Goal: Information Seeking & Learning: Check status

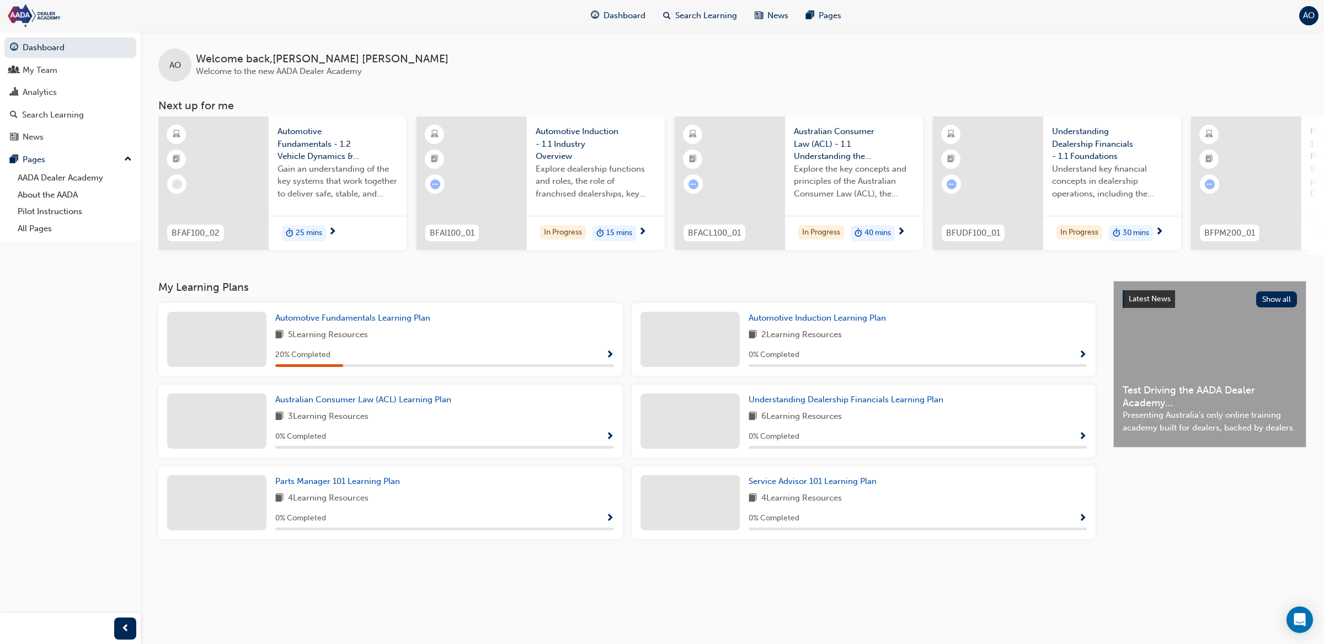
click at [79, 104] on button "Dashboard My Team Analytics Search Learning News Pages" at bounding box center [70, 92] width 132 height 114
click at [80, 97] on div "Analytics" at bounding box center [70, 93] width 121 height 14
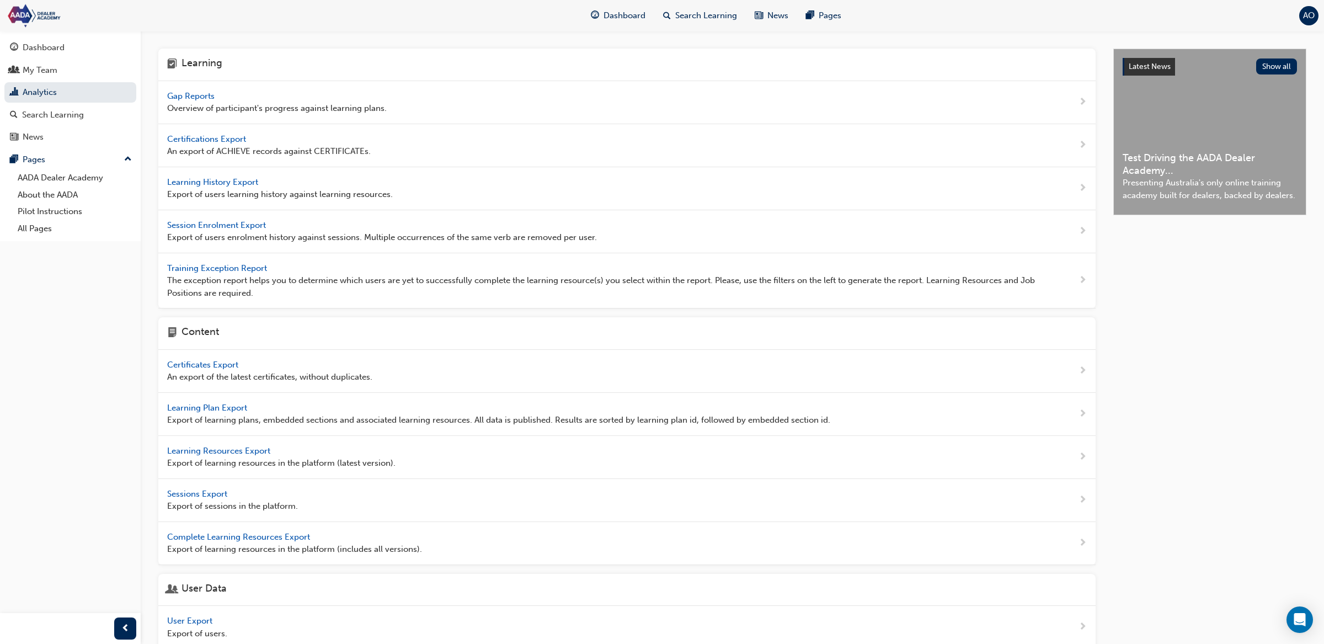
click at [208, 99] on span "Gap Reports" at bounding box center [192, 96] width 50 height 10
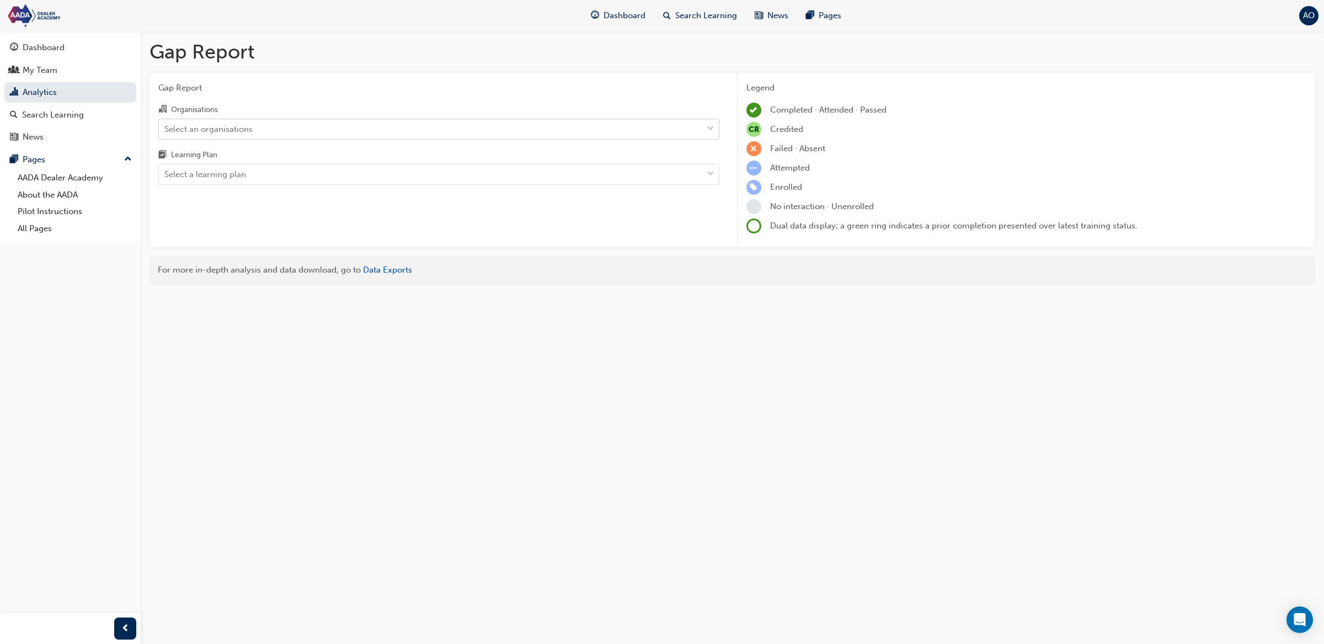
click at [257, 132] on div "Select an organisations" at bounding box center [430, 128] width 543 height 19
click at [166, 132] on input "Organisations Select an organisations" at bounding box center [164, 128] width 1 height 9
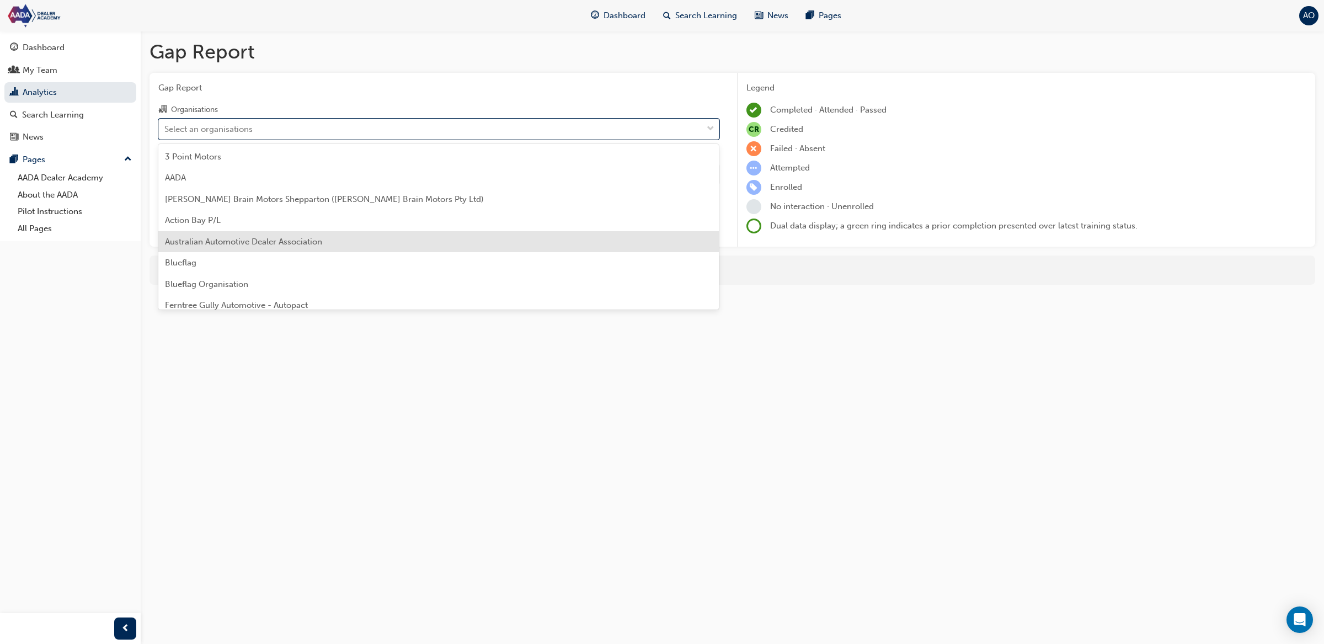
scroll to position [157, 0]
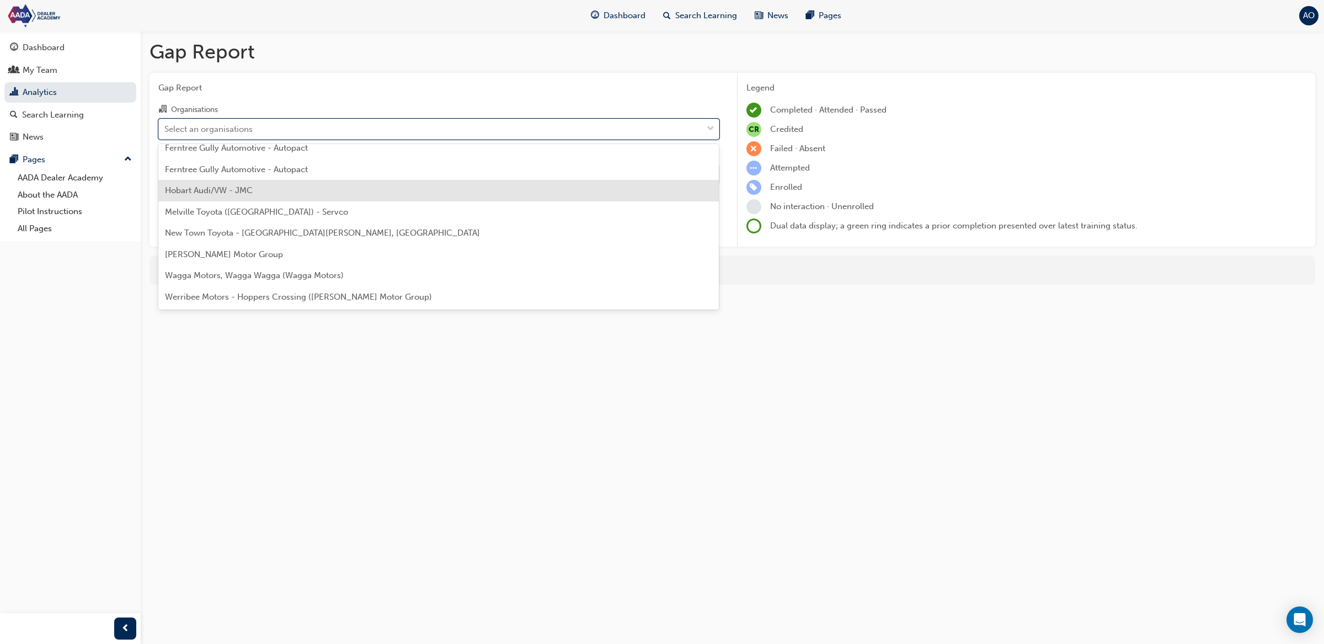
click at [267, 195] on div "Hobart Audi/VW - JMC" at bounding box center [438, 191] width 561 height 22
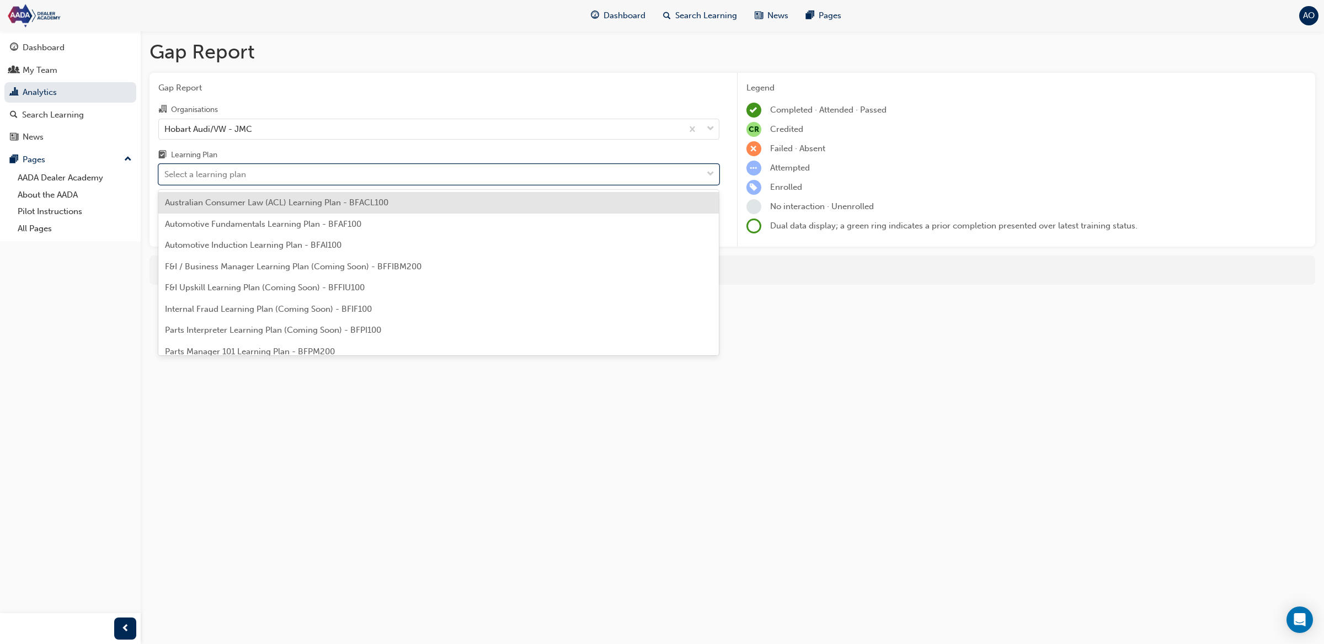
click at [275, 174] on div "Select a learning plan" at bounding box center [430, 174] width 543 height 19
click at [166, 174] on input "Learning Plan option Australian Consumer Law (ACL) Learning Plan - BFACL100 foc…" at bounding box center [164, 173] width 1 height 9
click at [271, 204] on span "Australian Consumer Law (ACL) Learning Plan - BFACL100" at bounding box center [276, 203] width 223 height 10
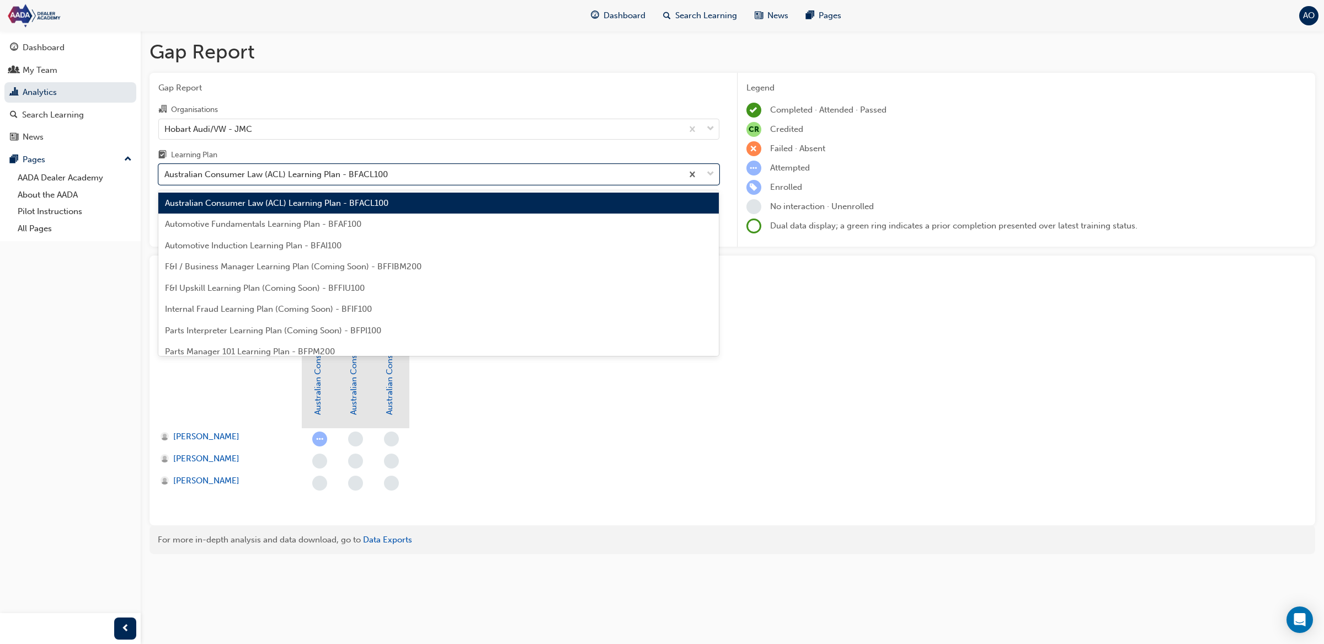
drag, startPoint x: 276, startPoint y: 183, endPoint x: 273, endPoint y: 220, distance: 37.1
click at [276, 183] on div "Australian Consumer Law (ACL) Learning Plan - BFACL100" at bounding box center [421, 174] width 524 height 19
click at [166, 179] on input "Learning Plan option Australian Consumer Law (ACL) Learning Plan - BFACL100, se…" at bounding box center [164, 173] width 1 height 9
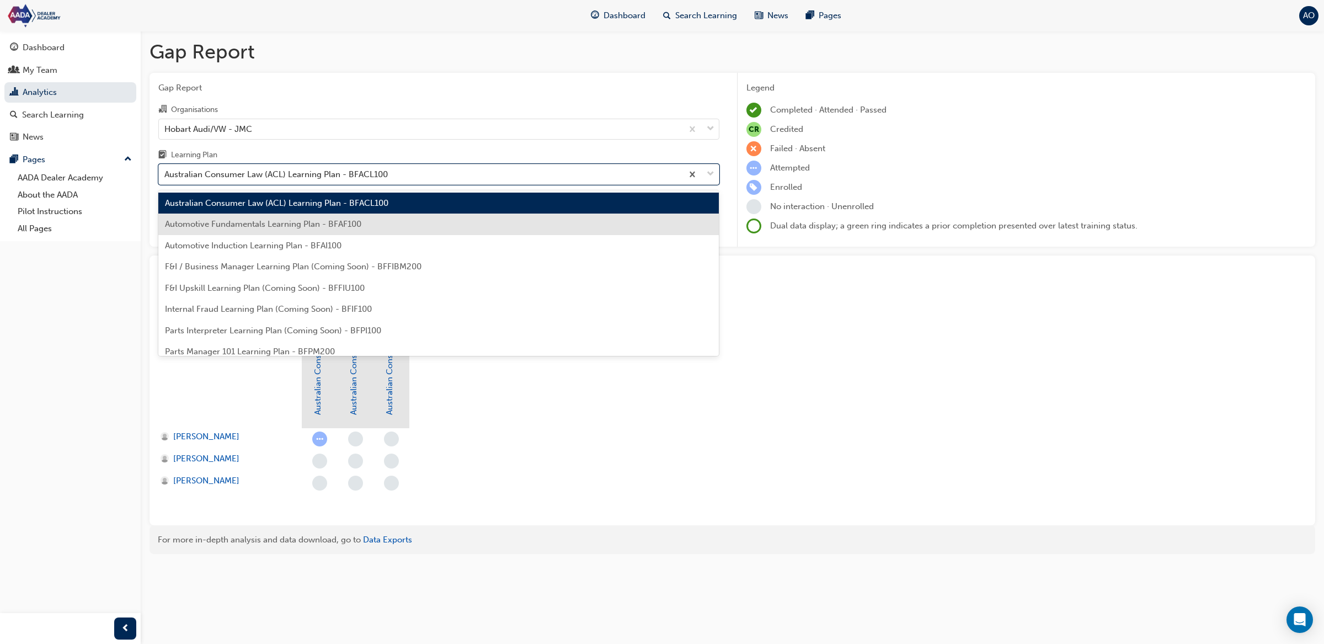
click at [271, 228] on span "Automotive Fundamentals Learning Plan - BFAF100" at bounding box center [263, 224] width 196 height 10
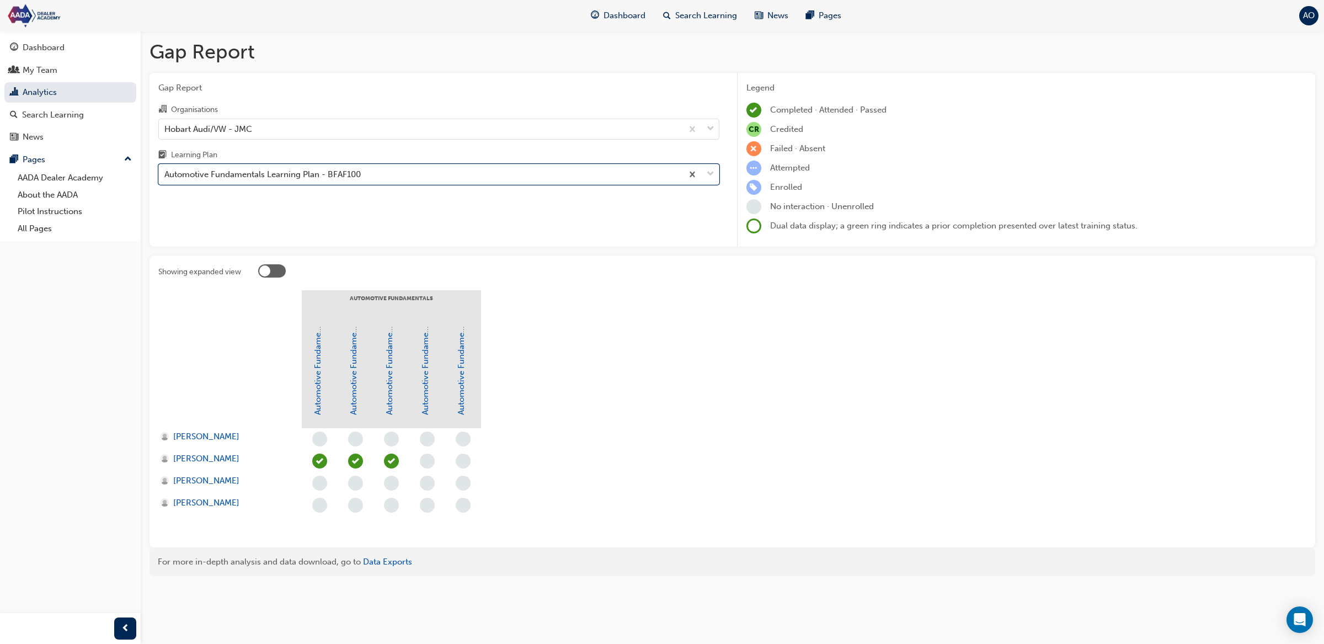
click at [285, 183] on div "Automotive Fundamentals Learning Plan - BFAF100" at bounding box center [421, 174] width 524 height 19
click at [166, 179] on input "Learning Plan option Automotive Fundamentals Learning Plan - BFAF100, selected.…" at bounding box center [164, 173] width 1 height 9
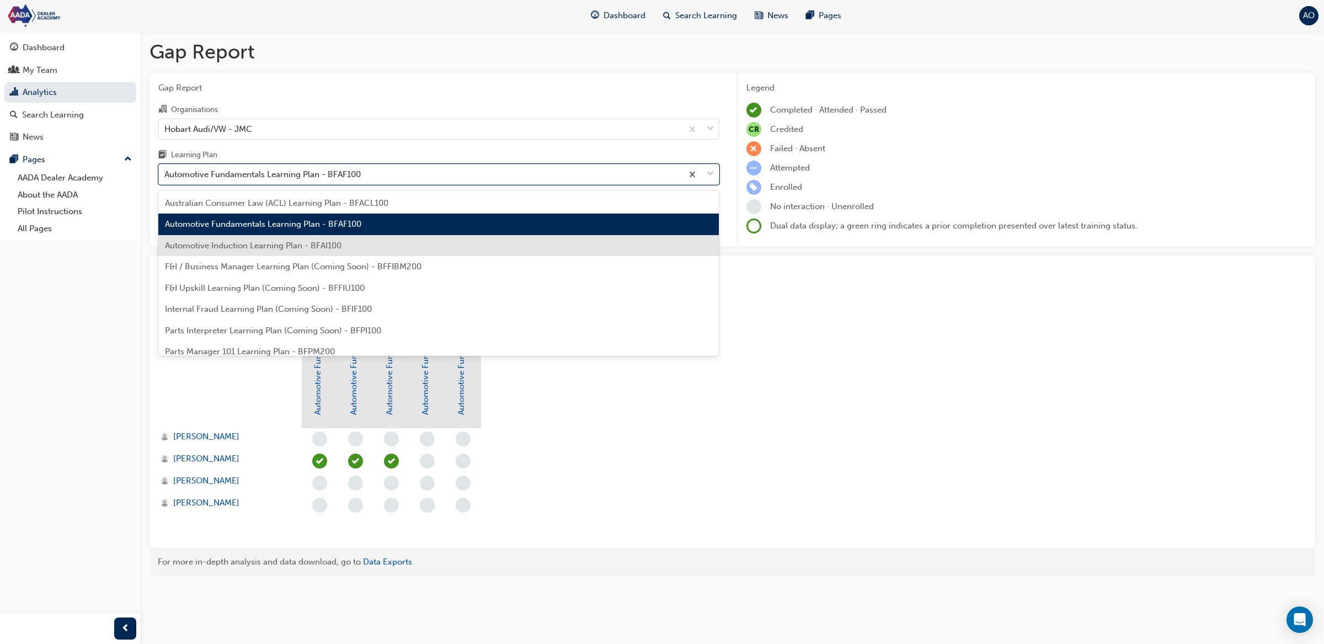
click at [289, 248] on span "Automotive Induction Learning Plan - BFAI100" at bounding box center [253, 246] width 177 height 10
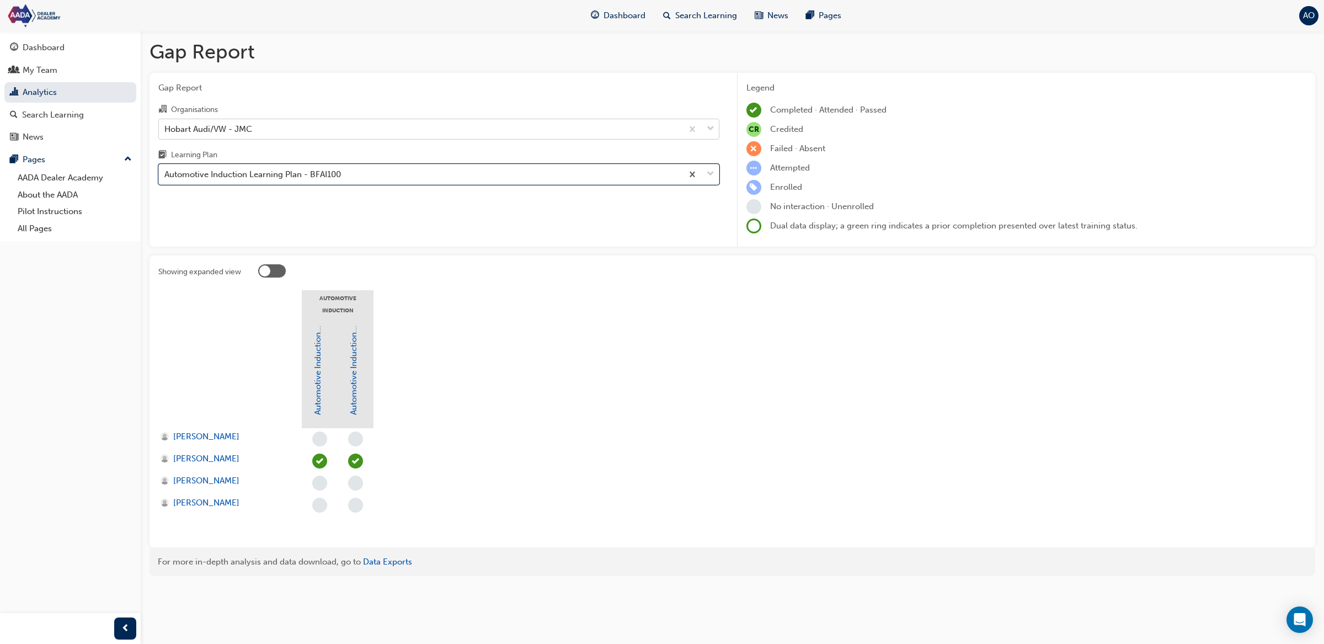
click at [300, 121] on div "Hobart Audi/VW - JMC" at bounding box center [421, 128] width 524 height 19
click at [166, 124] on input "Organisations Hobart Audi/VW - JMC" at bounding box center [164, 128] width 1 height 9
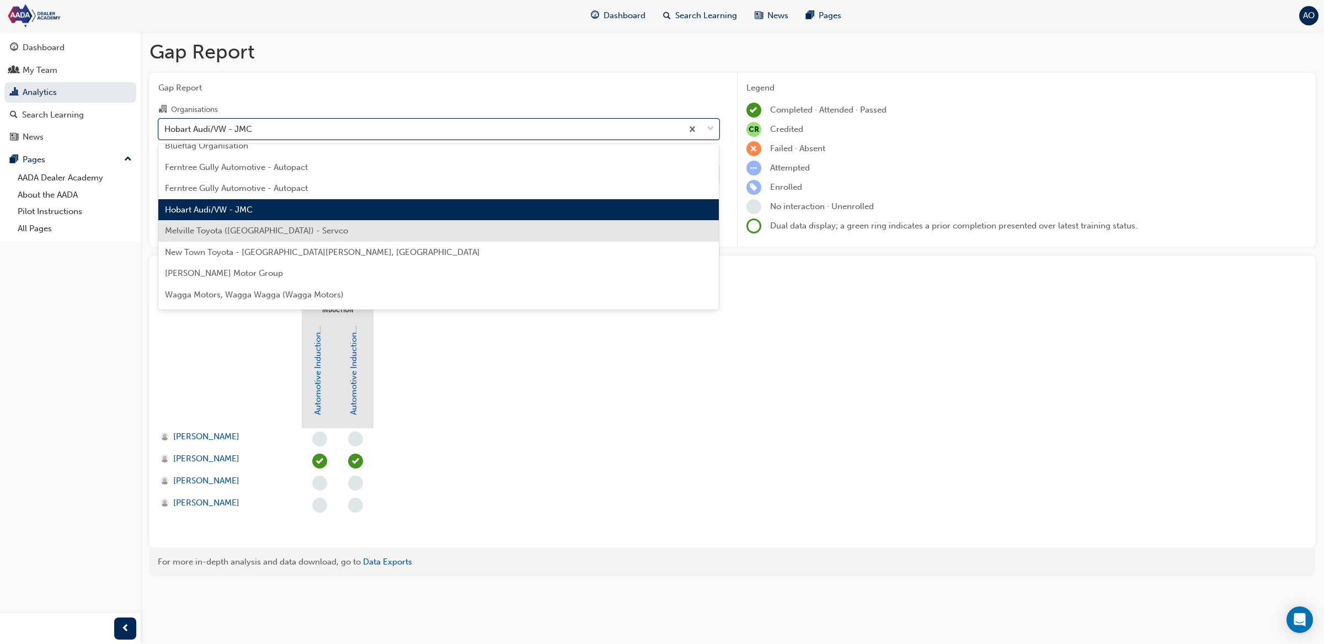
scroll to position [157, 0]
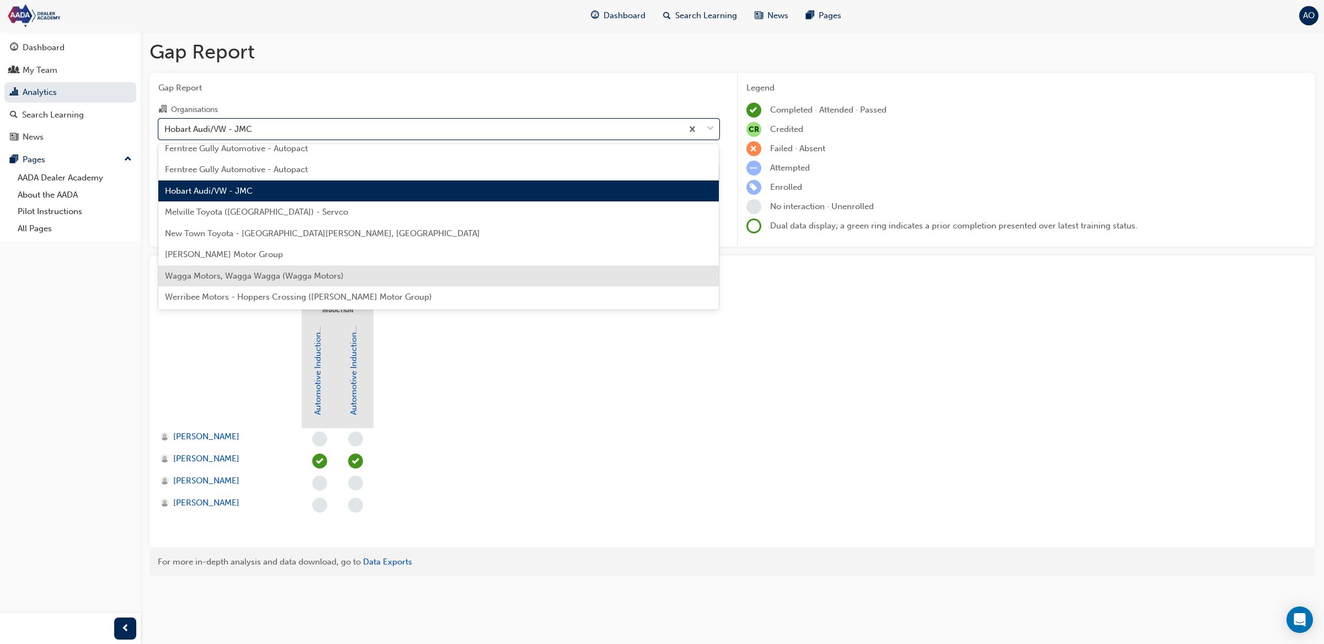
click at [298, 279] on span "Wagga Motors, Wagga Wagga (Wagga Motors)" at bounding box center [254, 276] width 179 height 10
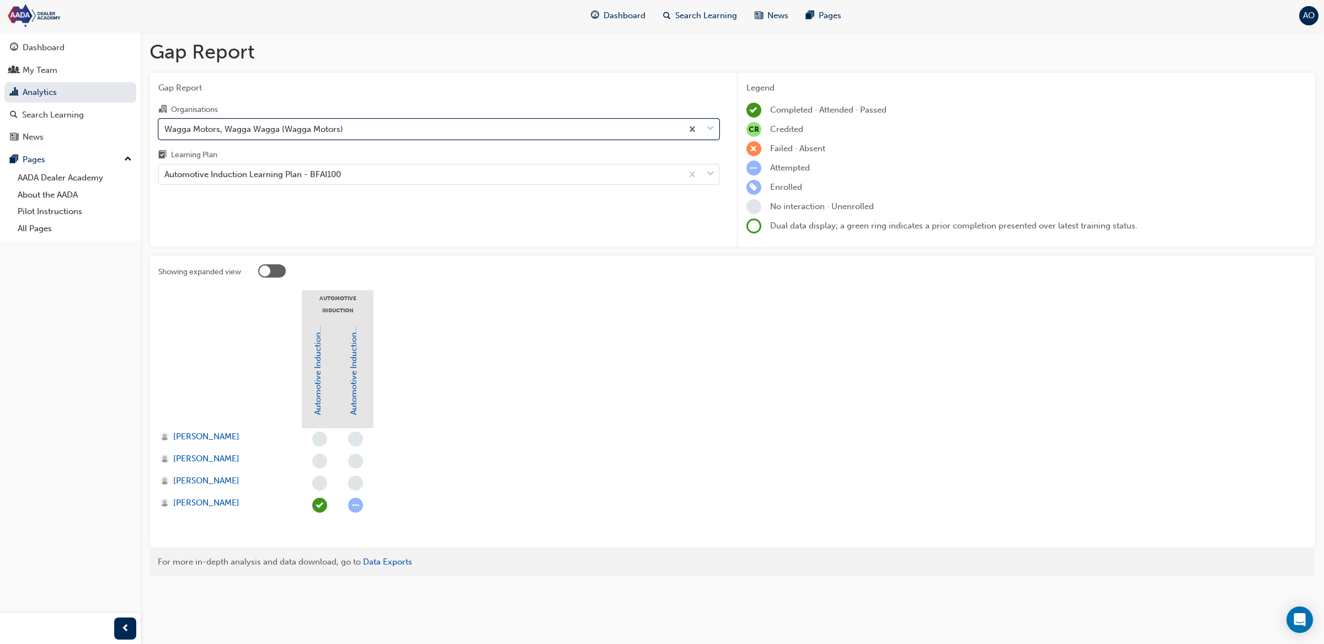
click at [323, 135] on div "Wagga Motors, Wagga Wagga (Wagga Motors)" at bounding box center [253, 128] width 179 height 13
click at [166, 133] on input "Organisations option Wagga Motors, Wagga Wagga (Wagga Motors), selected. 0 resu…" at bounding box center [164, 128] width 1 height 9
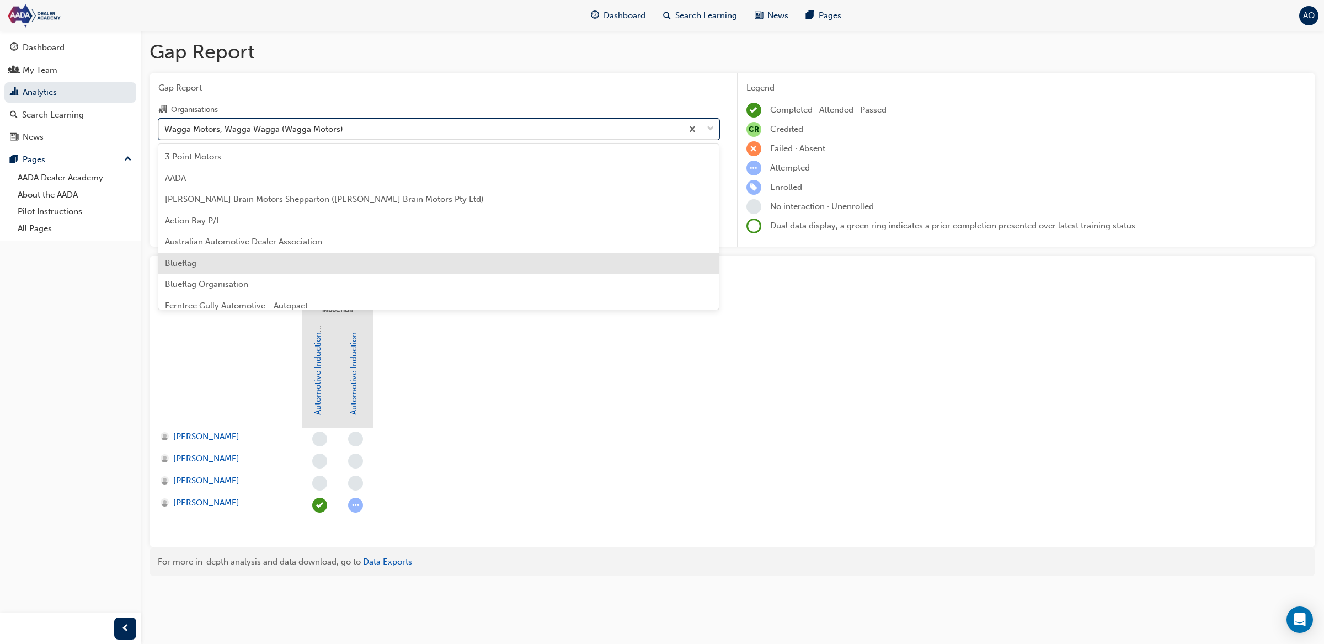
scroll to position [157, 0]
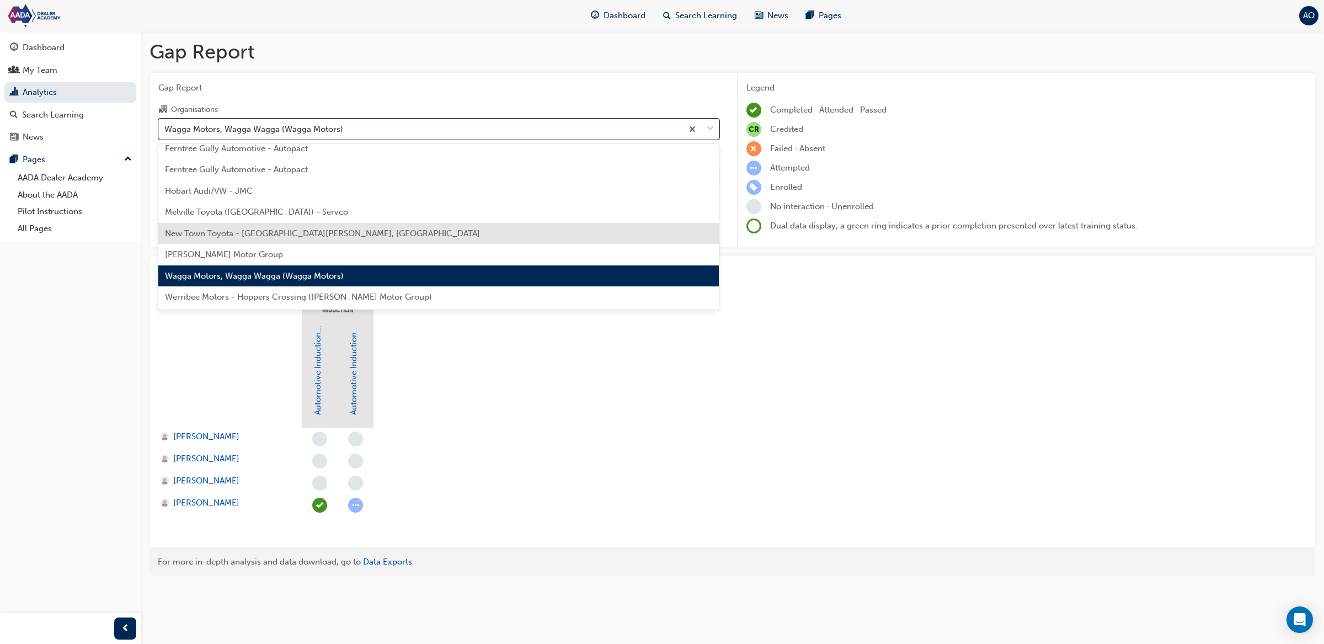
click at [316, 231] on span "New Town Toyota - [GEOGRAPHIC_DATA][PERSON_NAME], [GEOGRAPHIC_DATA]" at bounding box center [322, 233] width 315 height 10
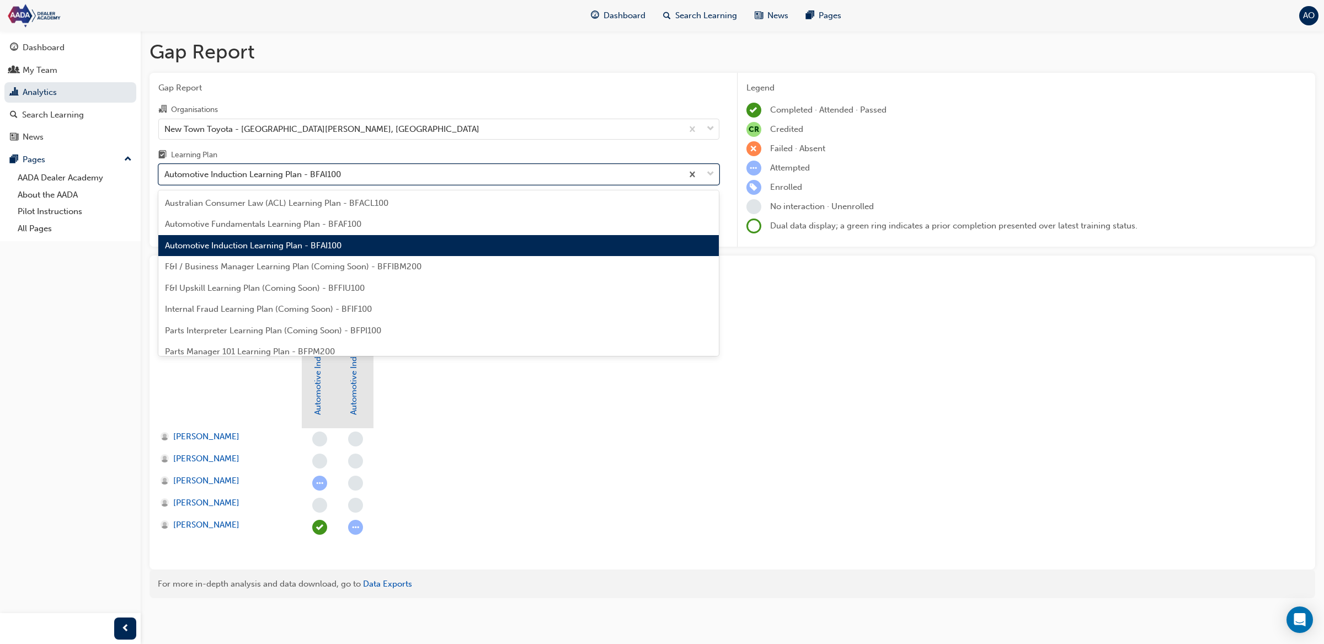
click at [324, 180] on div "Automotive Induction Learning Plan - BFAI100" at bounding box center [252, 174] width 177 height 13
click at [166, 179] on input "Learning Plan option Automotive Induction Learning Plan - BFAI100, selected. op…" at bounding box center [164, 173] width 1 height 9
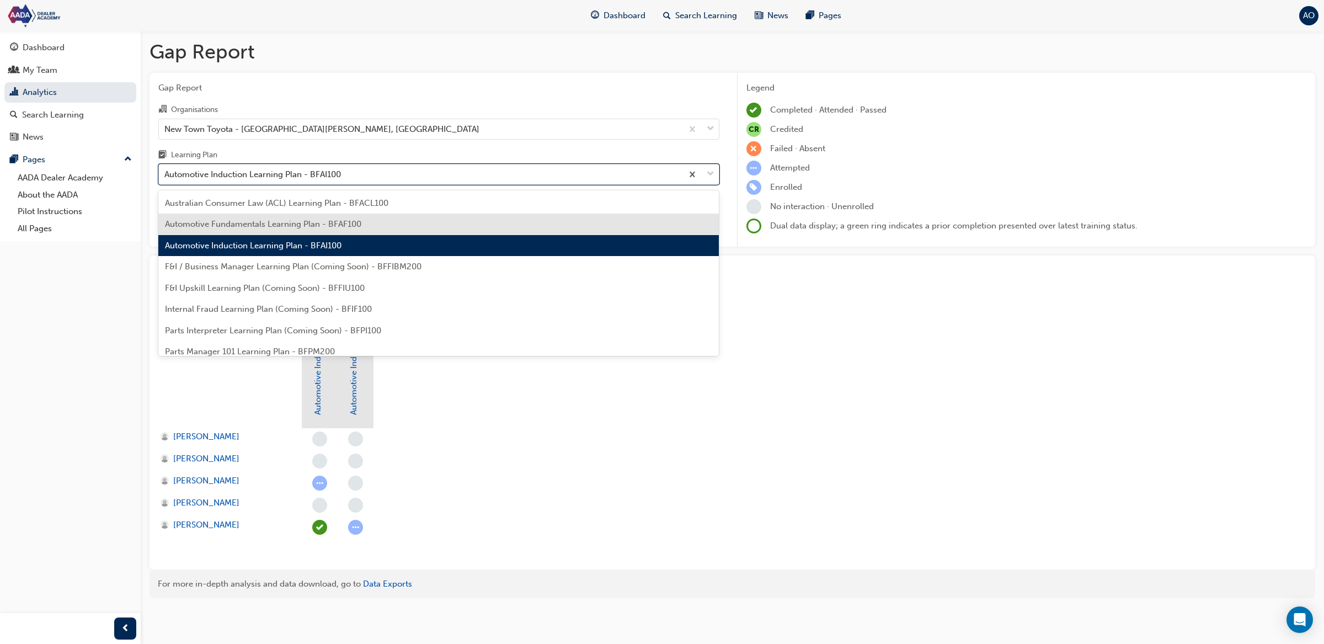
drag, startPoint x: 323, startPoint y: 216, endPoint x: 329, endPoint y: 182, distance: 35.3
click at [325, 215] on div "Automotive Fundamentals Learning Plan - BFAF100" at bounding box center [438, 225] width 561 height 22
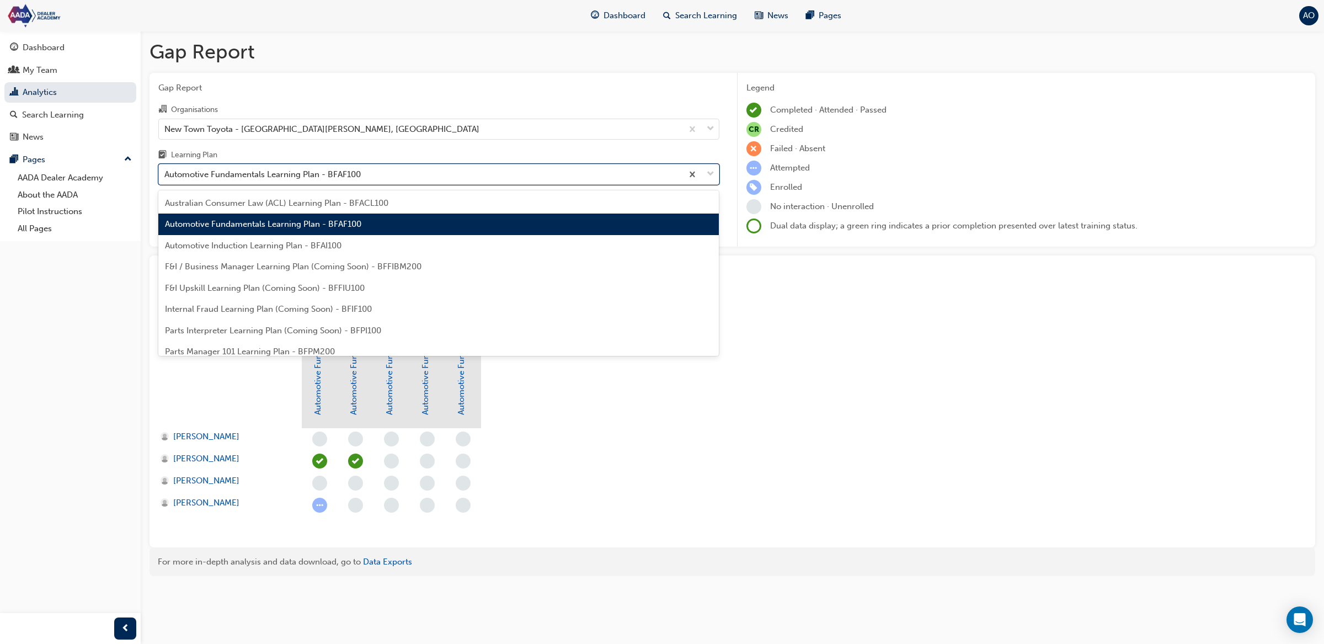
click at [330, 175] on div "Automotive Fundamentals Learning Plan - BFAF100" at bounding box center [262, 174] width 196 height 13
click at [166, 175] on input "Learning Plan option Automotive Fundamentals Learning Plan - BFAF100, selected.…" at bounding box center [164, 173] width 1 height 9
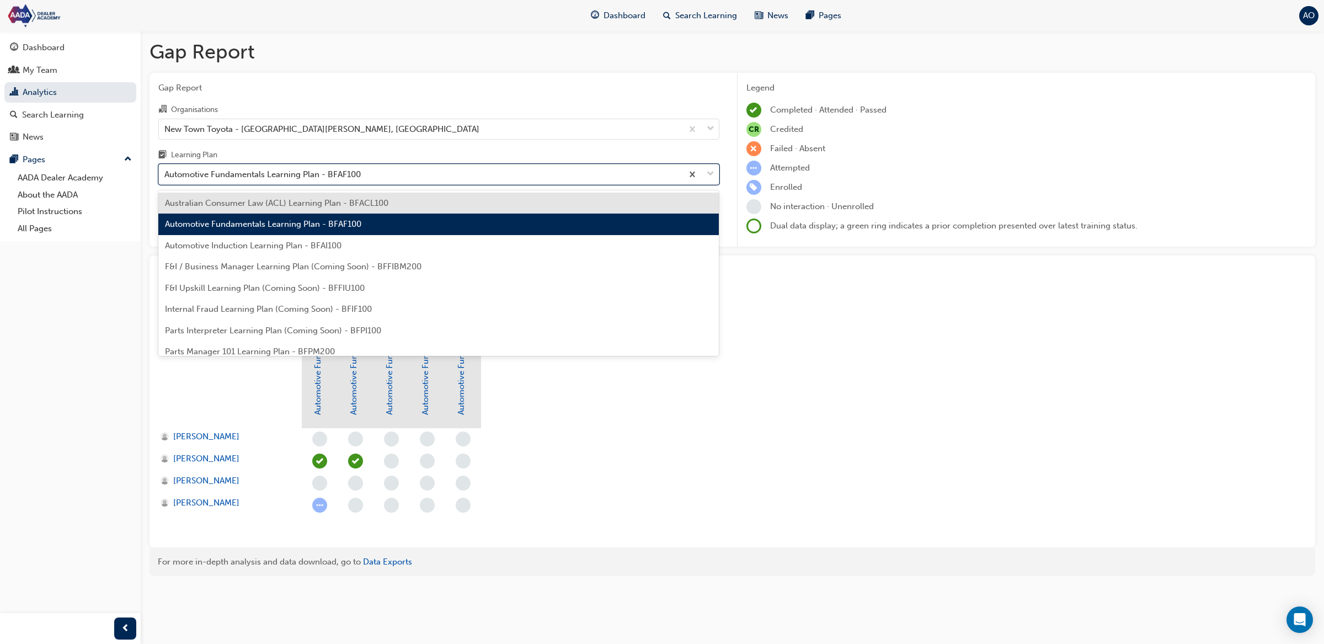
drag, startPoint x: 330, startPoint y: 202, endPoint x: 333, endPoint y: 178, distance: 23.9
click at [330, 200] on span "Australian Consumer Law (ACL) Learning Plan - BFACL100" at bounding box center [276, 203] width 223 height 10
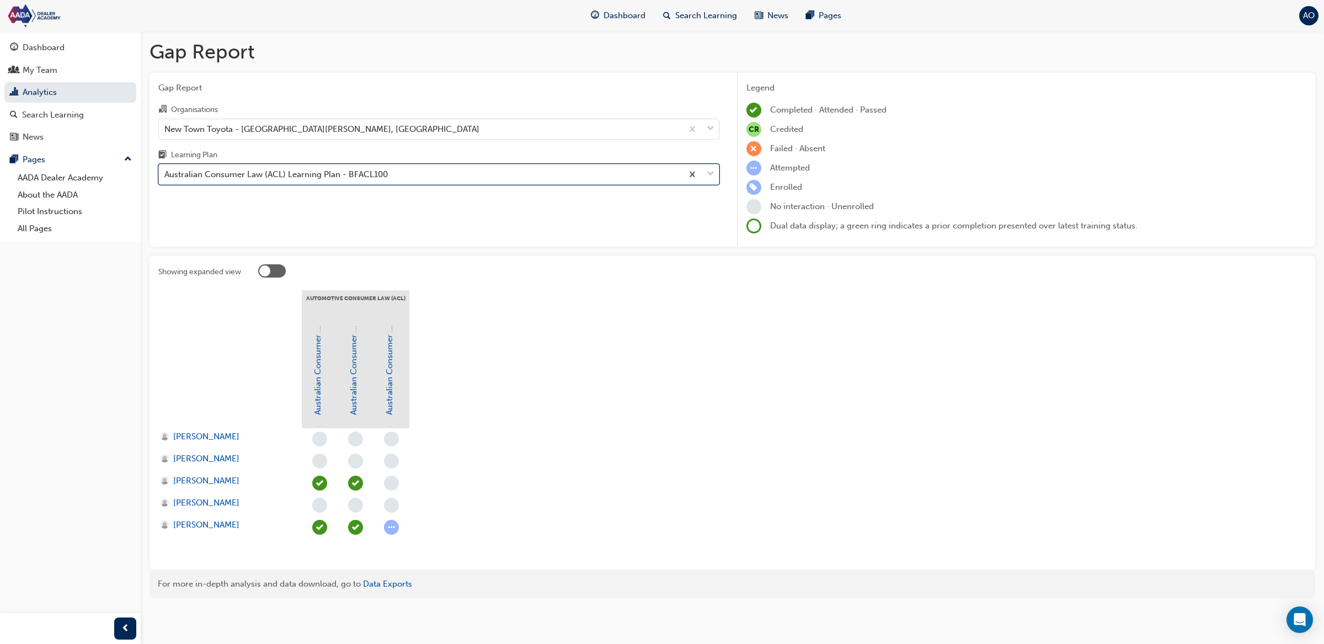
click at [334, 172] on div "Australian Consumer Law (ACL) Learning Plan - BFACL100" at bounding box center [275, 174] width 223 height 13
click at [166, 172] on input "Learning Plan option Australian Consumer Law (ACL) Learning Plan - BFACL100, se…" at bounding box center [164, 173] width 1 height 9
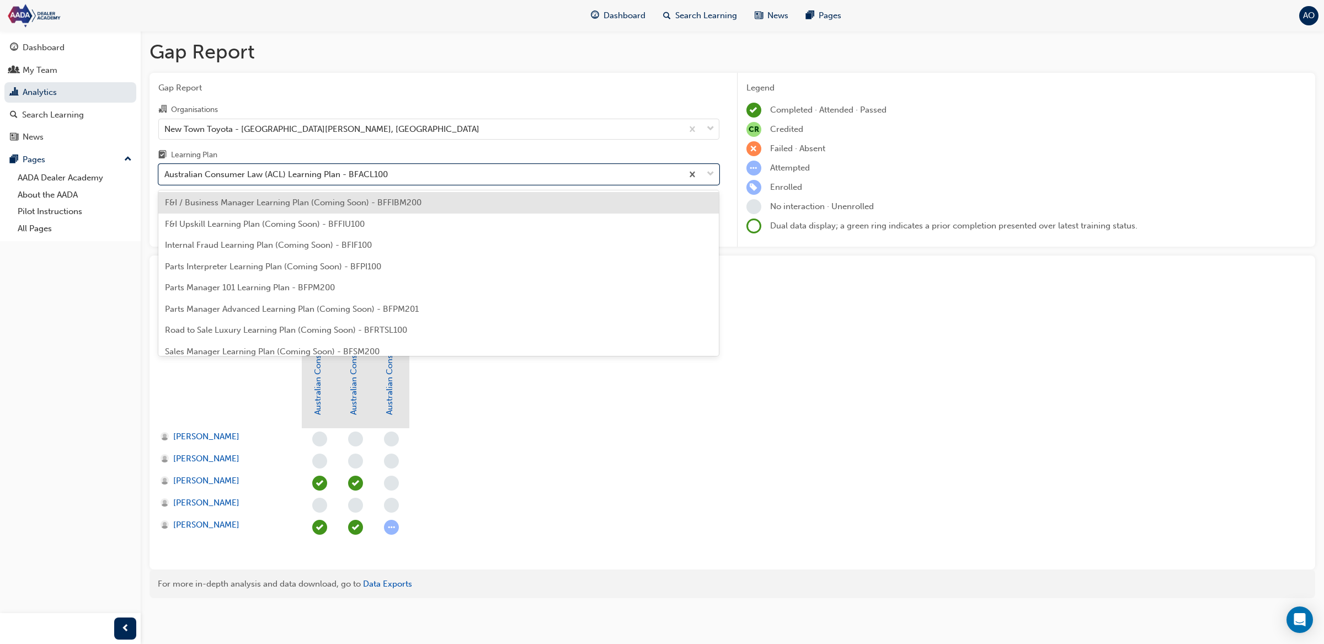
scroll to position [68, 0]
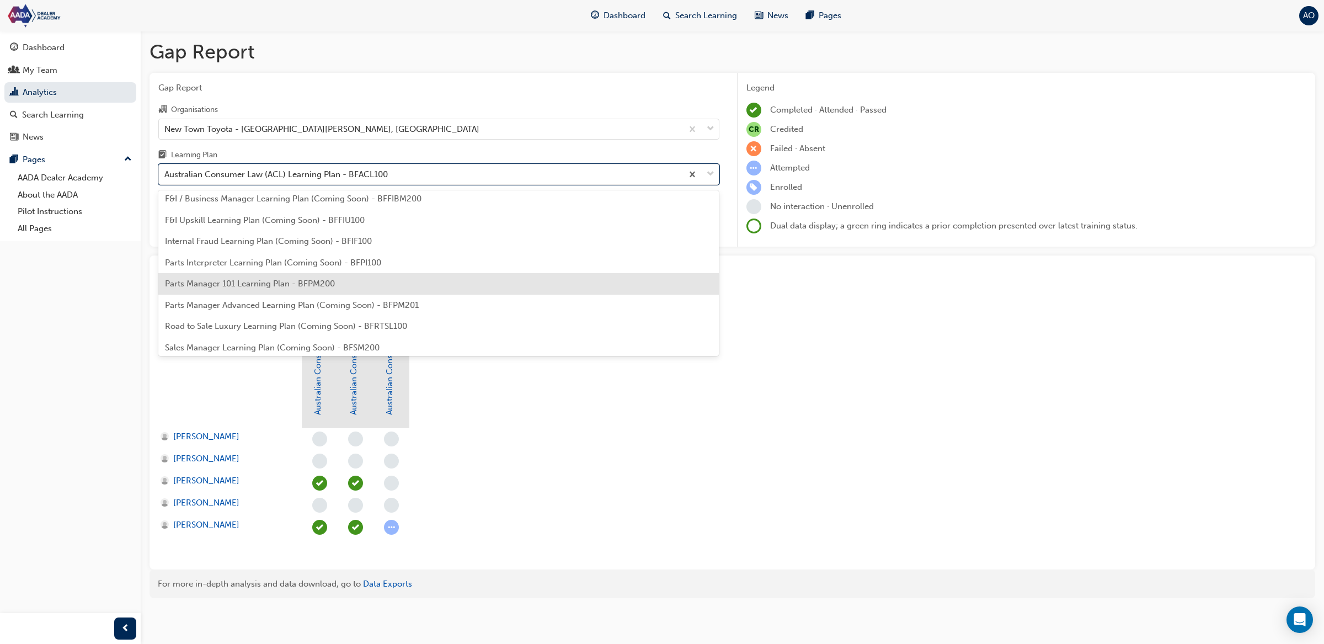
click at [312, 280] on span "Parts Manager 101 Learning Plan - BFPM200" at bounding box center [250, 284] width 170 height 10
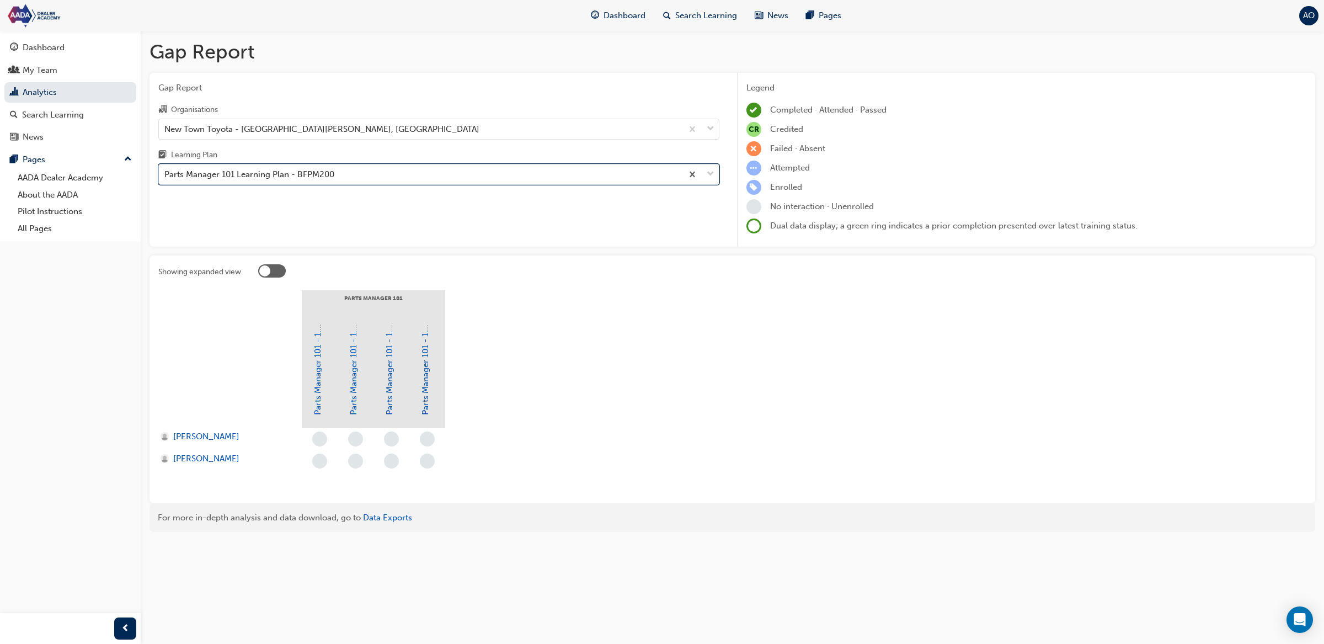
click at [327, 178] on div "Parts Manager 101 Learning Plan - BFPM200" at bounding box center [249, 174] width 170 height 13
click at [166, 178] on input "Learning Plan option Parts Manager 101 Learning Plan - BFPM200, selected. 0 res…" at bounding box center [164, 173] width 1 height 9
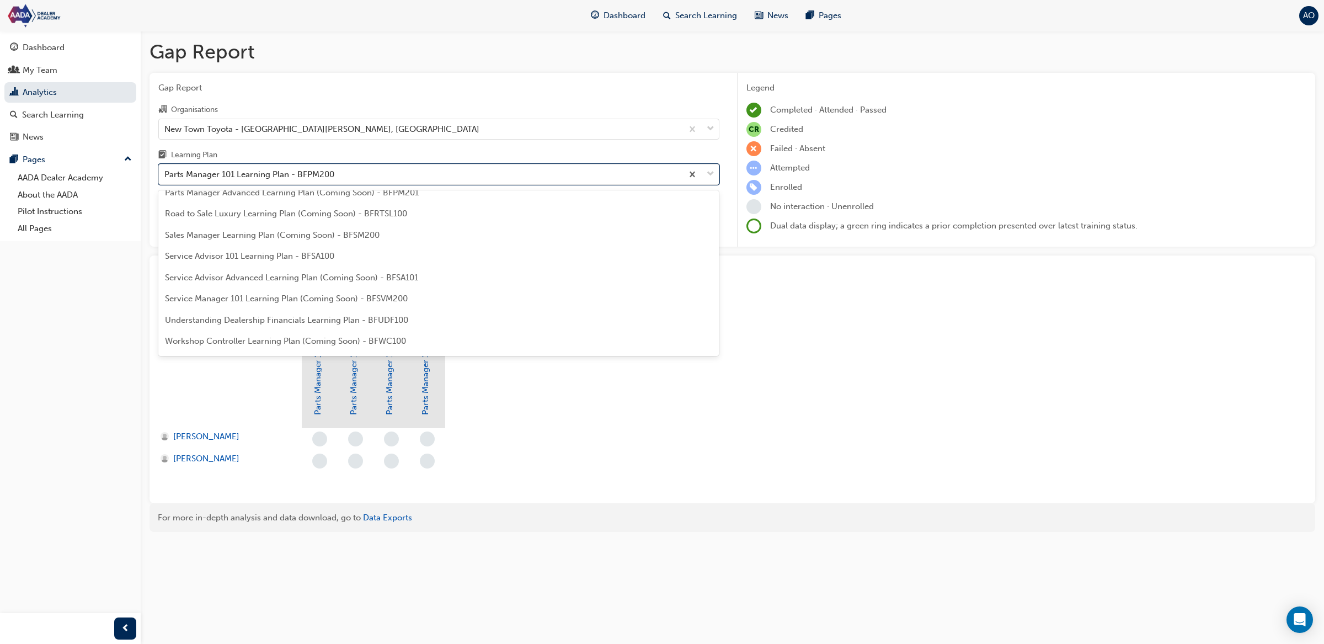
scroll to position [183, 0]
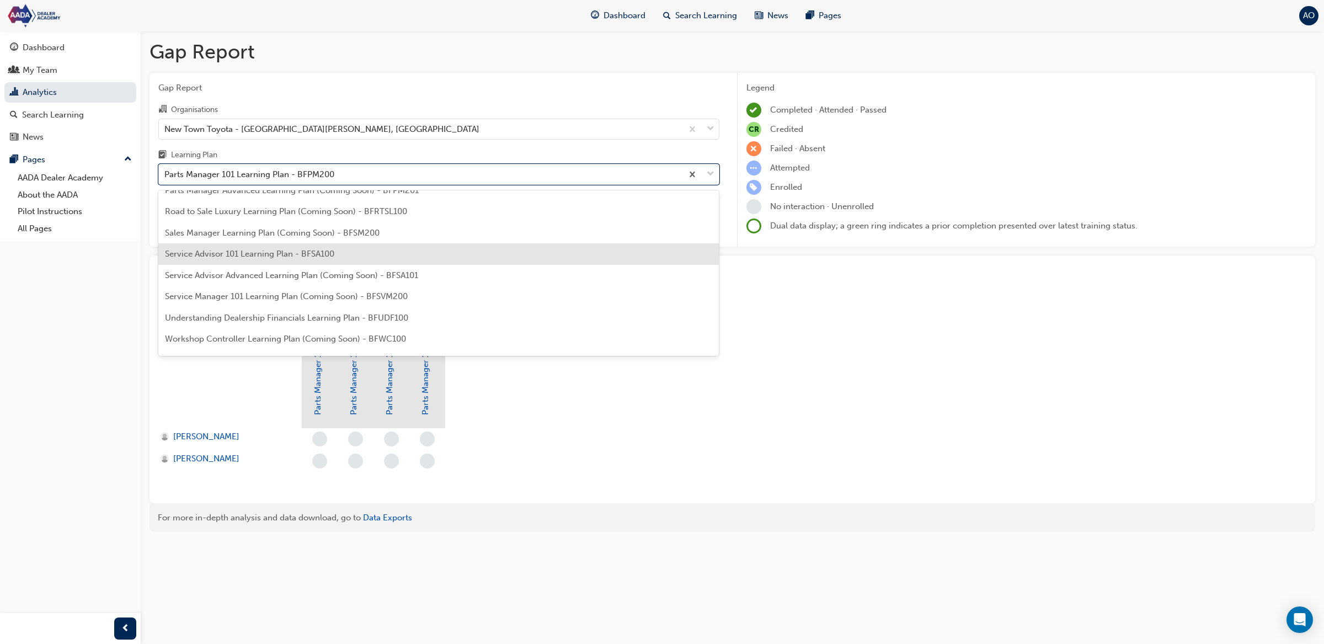
click at [345, 260] on div "Service Advisor 101 Learning Plan - BFSA100" at bounding box center [438, 254] width 561 height 22
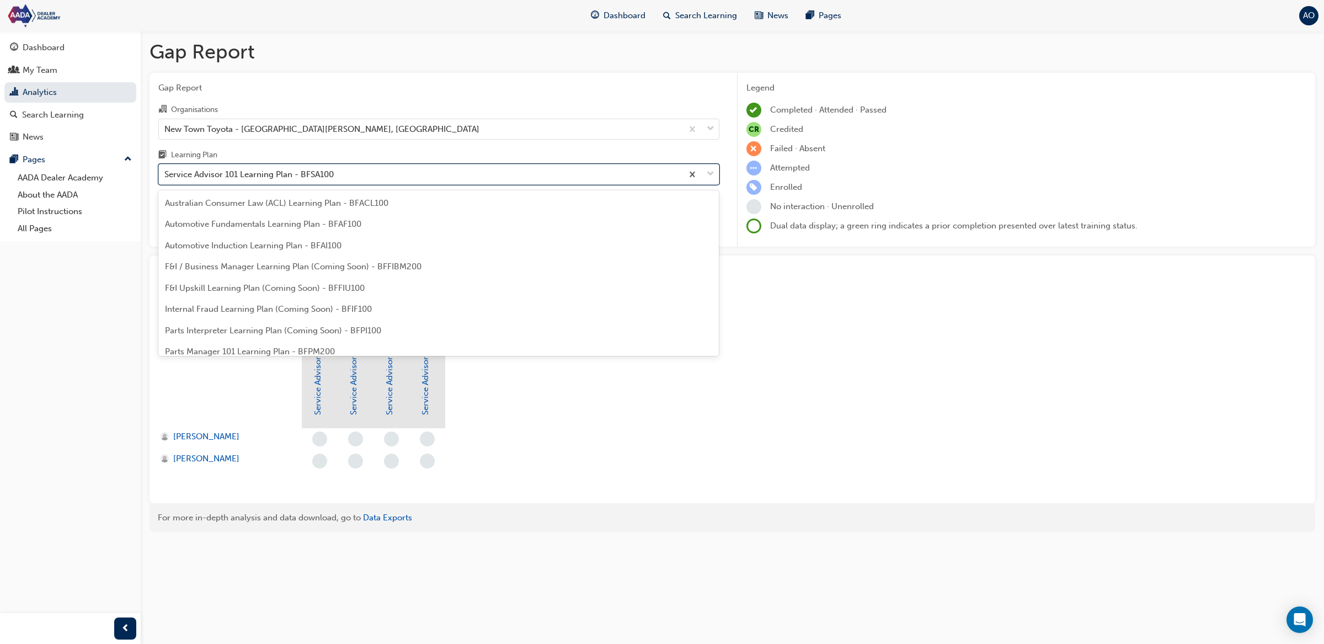
click at [352, 176] on div "Service Advisor 101 Learning Plan - BFSA100" at bounding box center [421, 174] width 524 height 19
click at [166, 176] on input "Learning Plan option Service Advisor 101 Learning Plan - BFSA100, selected. opt…" at bounding box center [164, 173] width 1 height 9
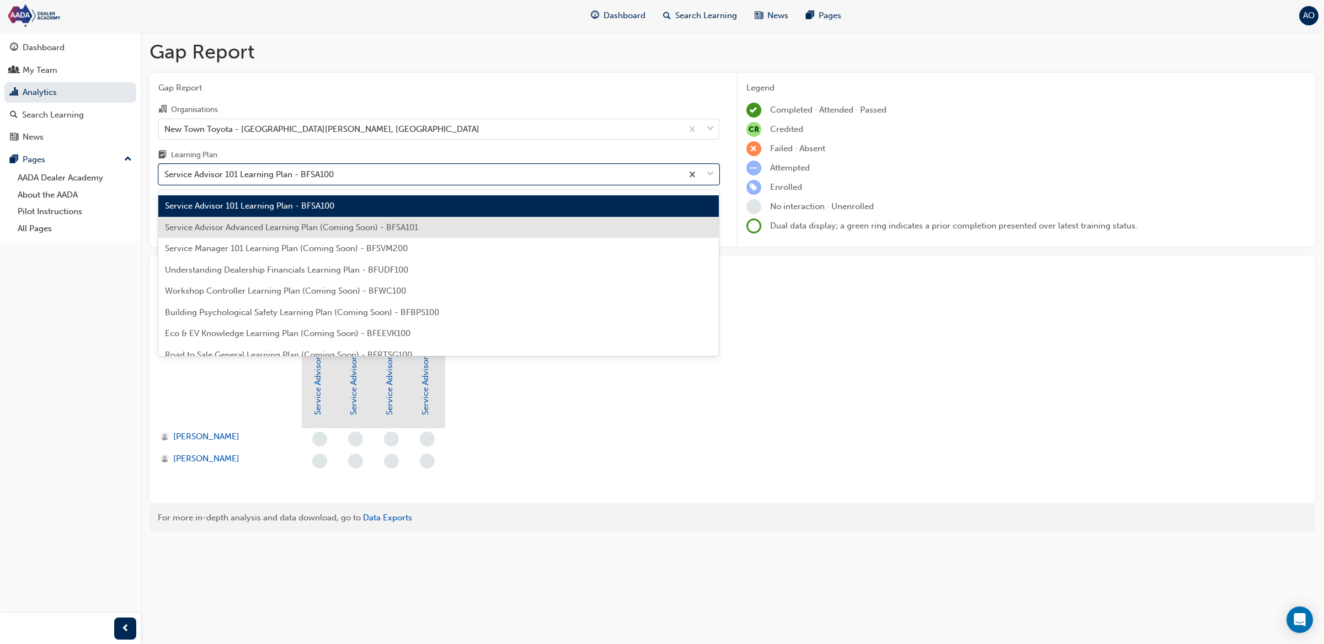
scroll to position [242, 0]
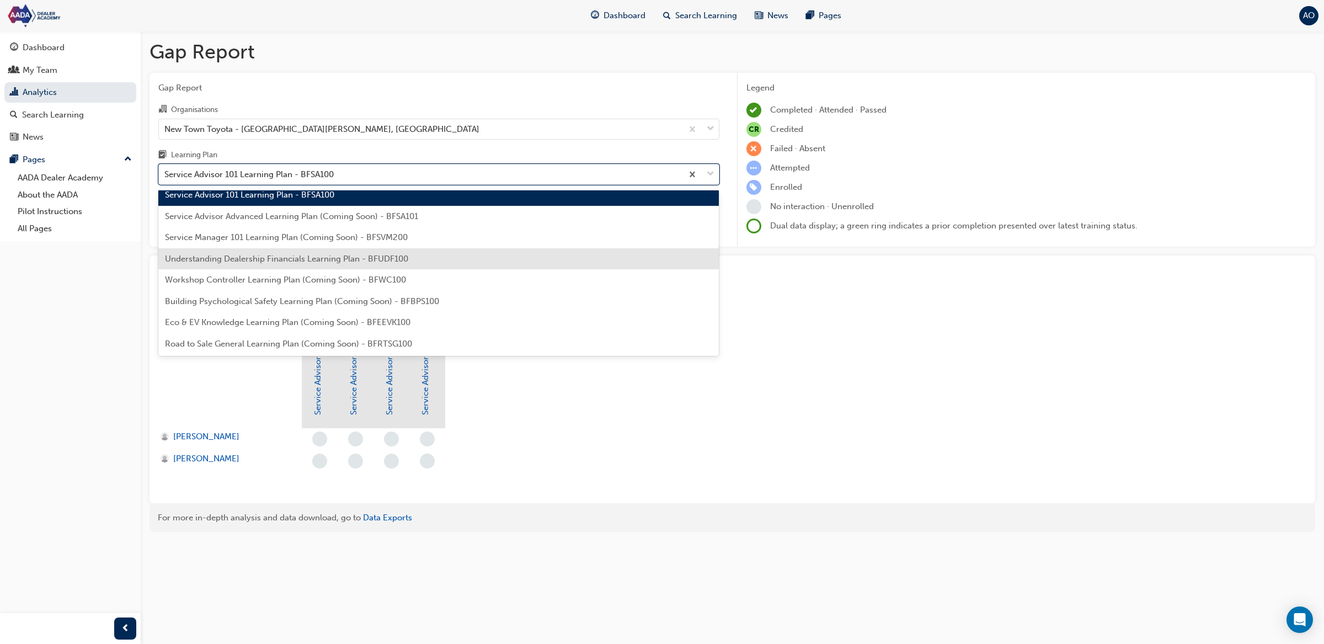
click at [345, 254] on span "Understanding Dealership Financials Learning Plan - BFUDF100" at bounding box center [286, 259] width 243 height 10
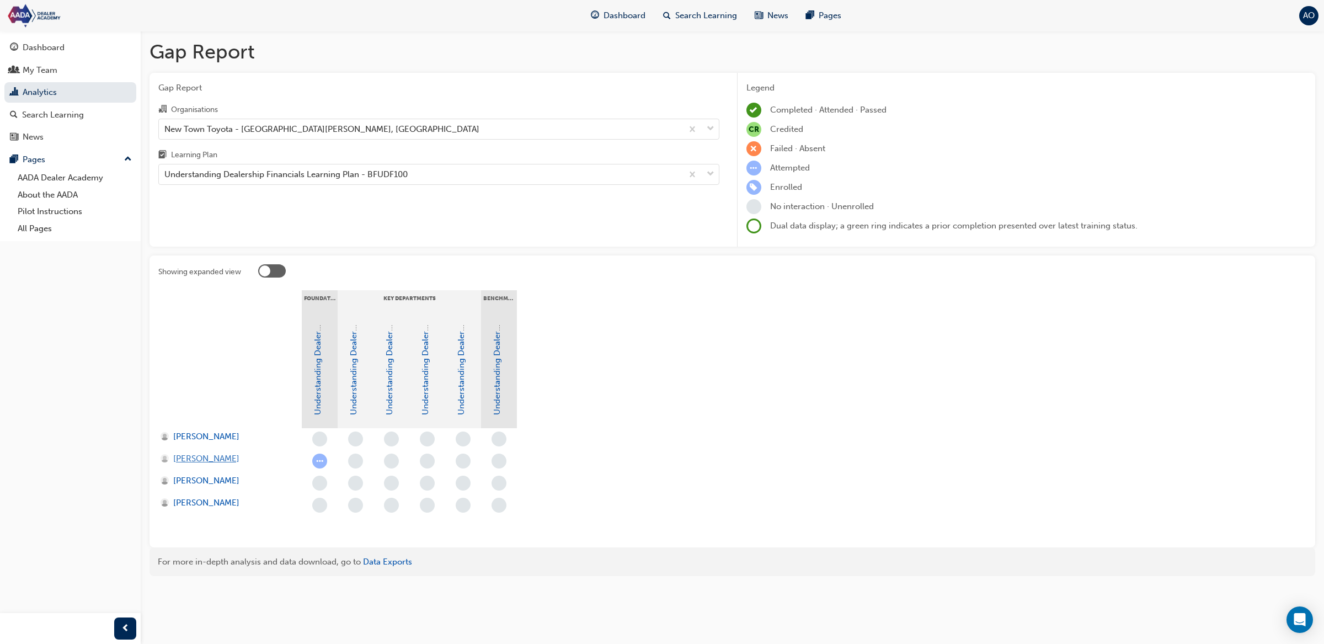
click at [208, 463] on span "[PERSON_NAME]" at bounding box center [206, 458] width 66 height 13
